Goal: Task Accomplishment & Management: Manage account settings

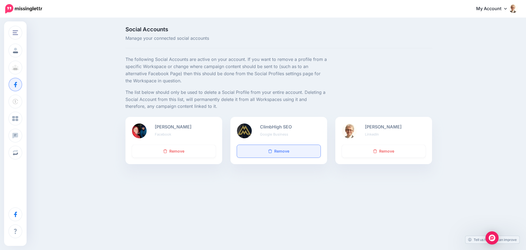
click at [282, 152] on link "Remove" at bounding box center [279, 151] width 84 height 13
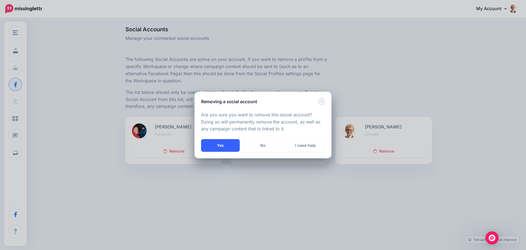
click at [221, 144] on button "Yes" at bounding box center [220, 145] width 39 height 13
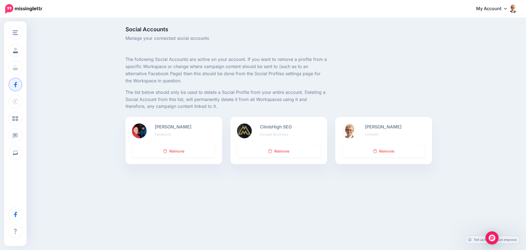
click at [494, 8] on link "My Account" at bounding box center [494, 8] width 47 height 13
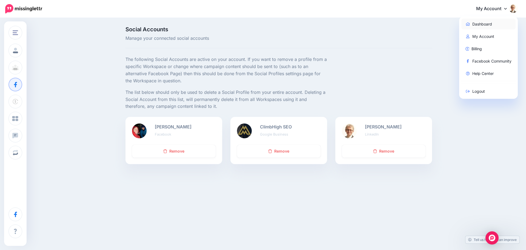
click at [484, 22] on link "Dashboard" at bounding box center [488, 24] width 55 height 11
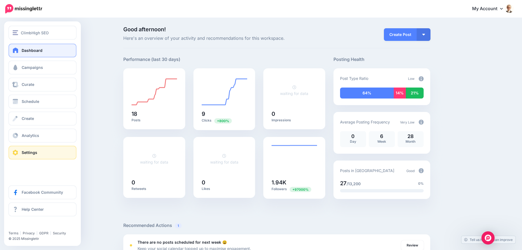
click at [19, 153] on span at bounding box center [15, 152] width 7 height 5
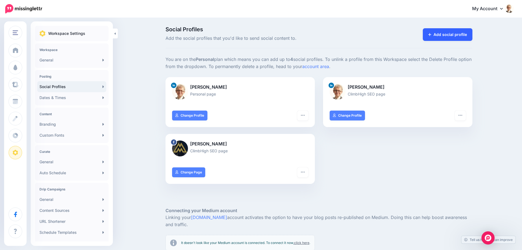
click at [449, 31] on link "Add social profile" at bounding box center [448, 34] width 50 height 13
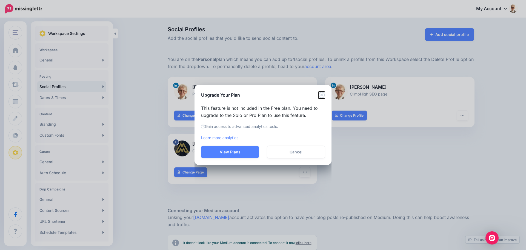
drag, startPoint x: 320, startPoint y: 94, endPoint x: 351, endPoint y: 107, distance: 33.3
click at [320, 94] on icon "Close" at bounding box center [321, 94] width 7 height 7
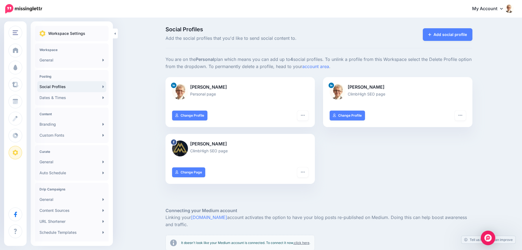
click at [489, 236] on img "Open Intercom Messenger" at bounding box center [487, 237] width 7 height 7
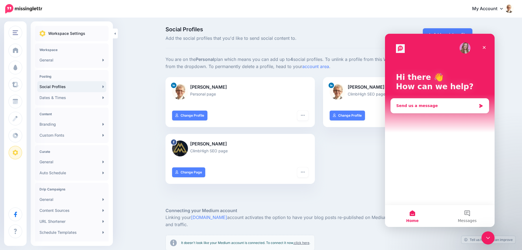
click at [433, 106] on div "Send us a message" at bounding box center [436, 106] width 80 height 6
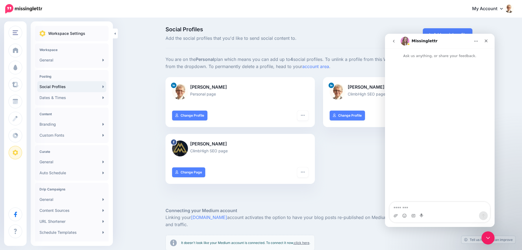
click at [428, 208] on textarea "Message…" at bounding box center [439, 206] width 100 height 9
type textarea "**********"
